Goal: Information Seeking & Learning: Learn about a topic

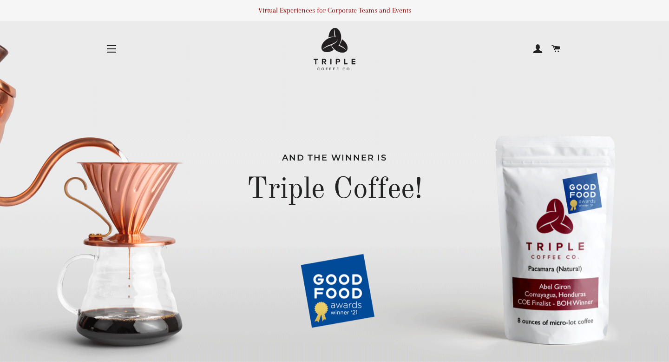
click at [104, 50] on button "Site navigation" at bounding box center [111, 48] width 23 height 23
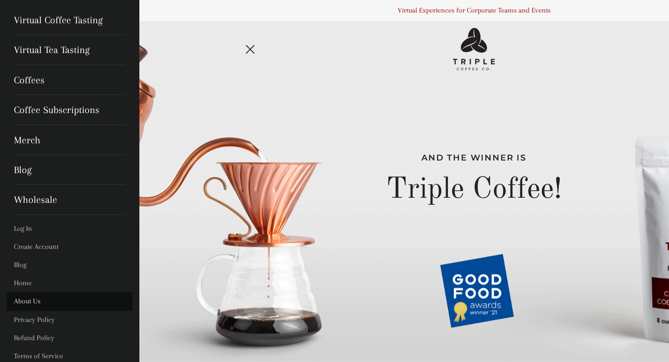
click at [29, 300] on link "About Us" at bounding box center [69, 301] width 125 height 18
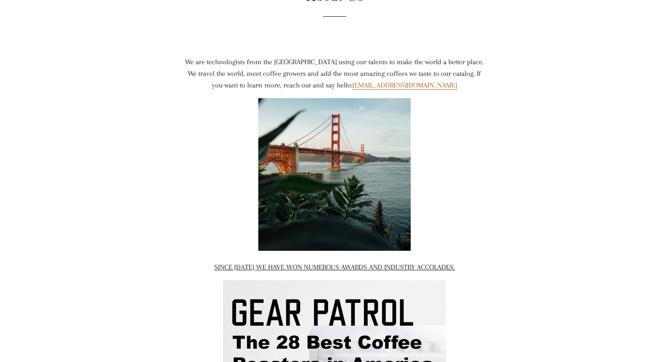
scroll to position [140, 0]
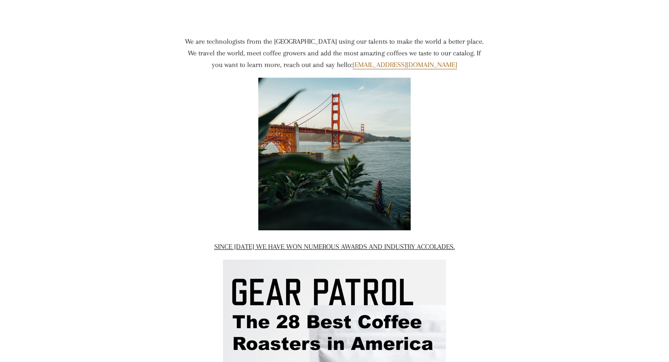
click at [256, 243] on span "SINCE 2020 WE HAVE WON NUMEROUS AWARDS AND INDUSTRY ACCOLADES." at bounding box center [334, 246] width 241 height 8
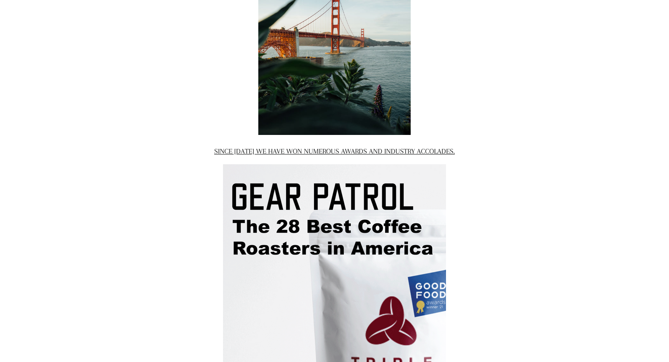
scroll to position [0, 0]
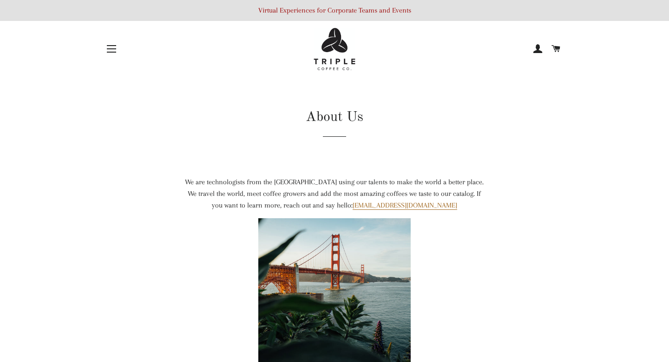
click at [273, 10] on p "Virtual Experiences for Corporate Teams and Events" at bounding box center [334, 10] width 669 height 21
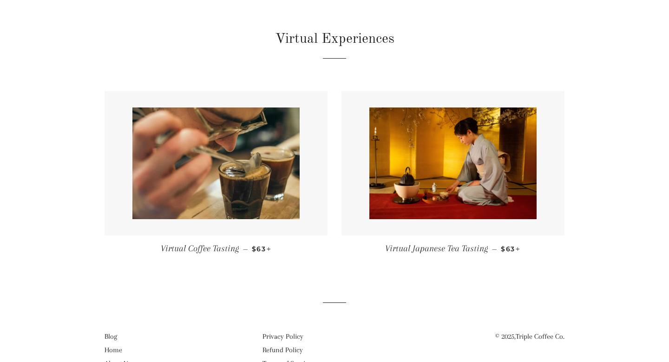
scroll to position [106, 0]
